Goal: Task Accomplishment & Management: Manage account settings

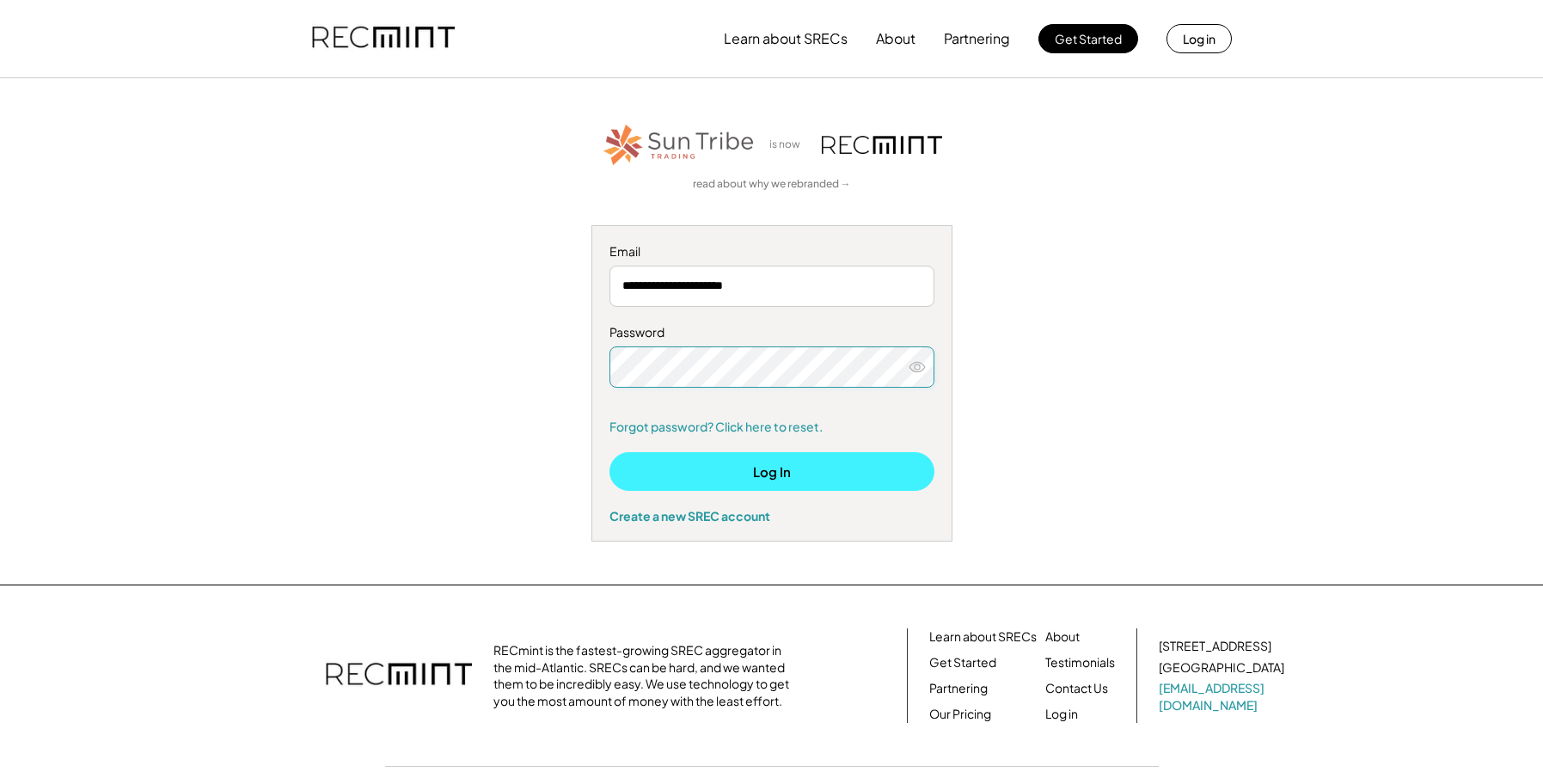
click at [734, 473] on button "Log In" at bounding box center [771, 471] width 325 height 38
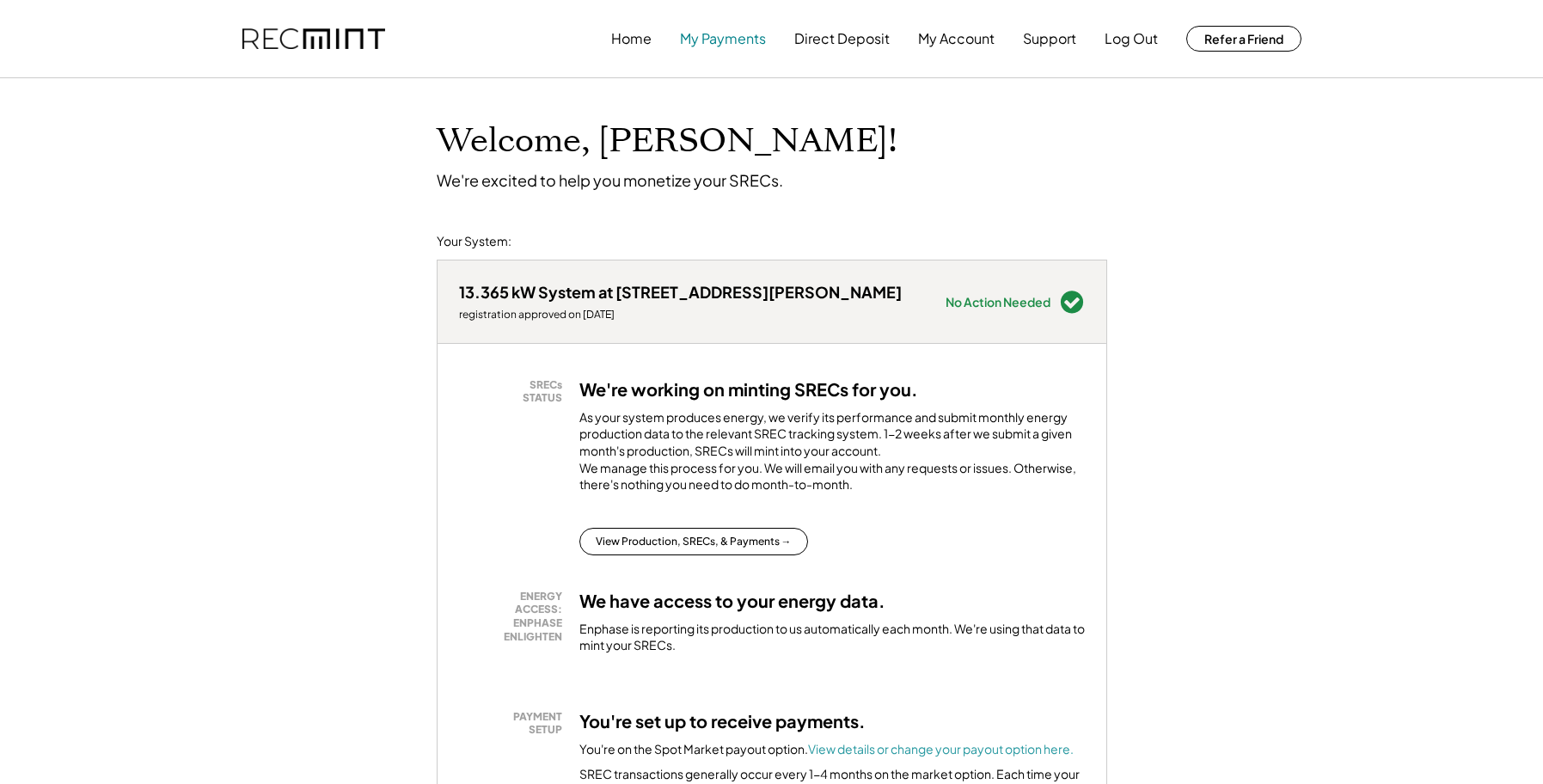
click at [699, 36] on button "My Payments" at bounding box center [723, 38] width 86 height 35
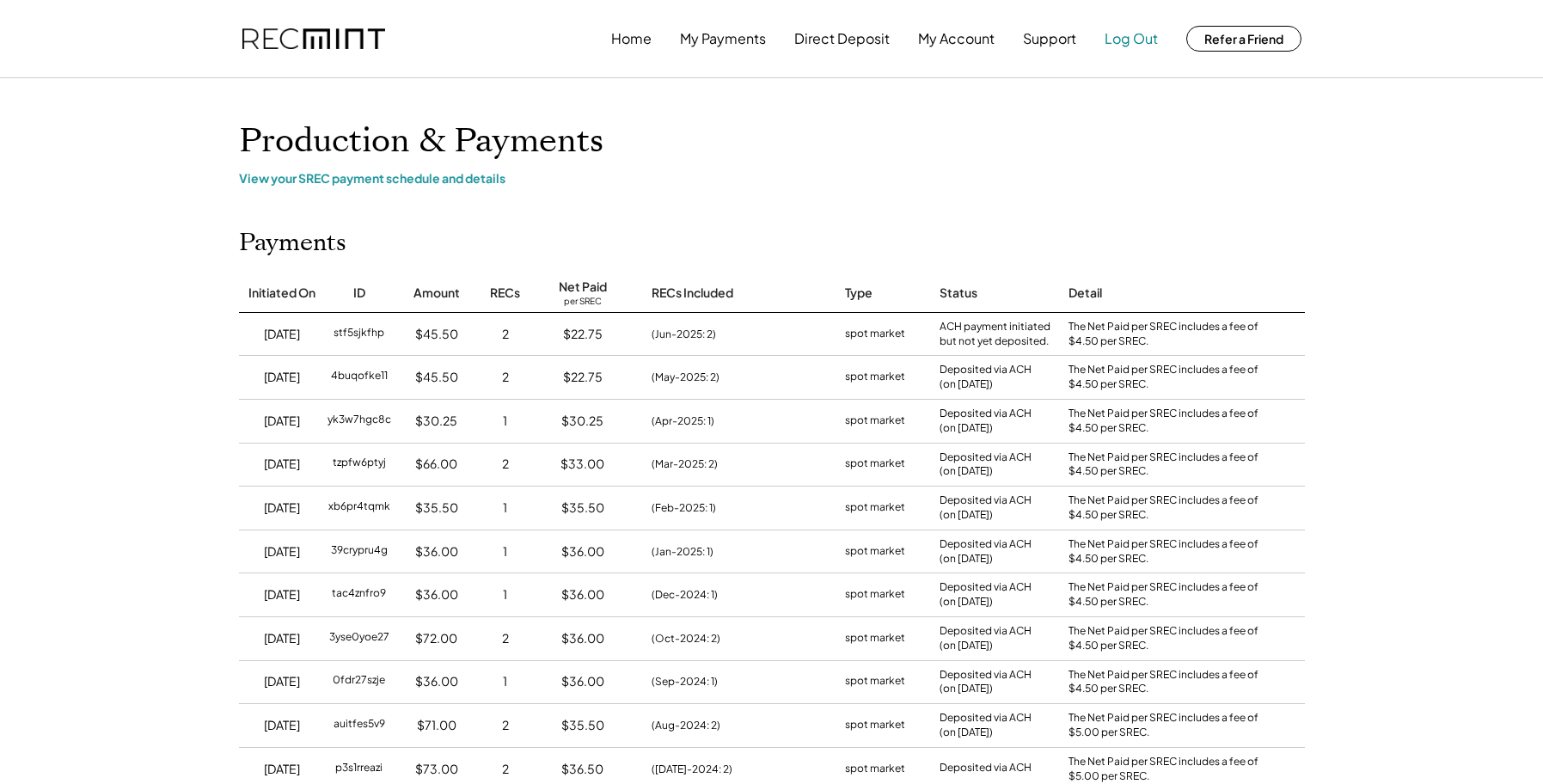
click at [1130, 34] on button "Log Out" at bounding box center [1131, 38] width 53 height 35
